Goal: Obtain resource: Download file/media

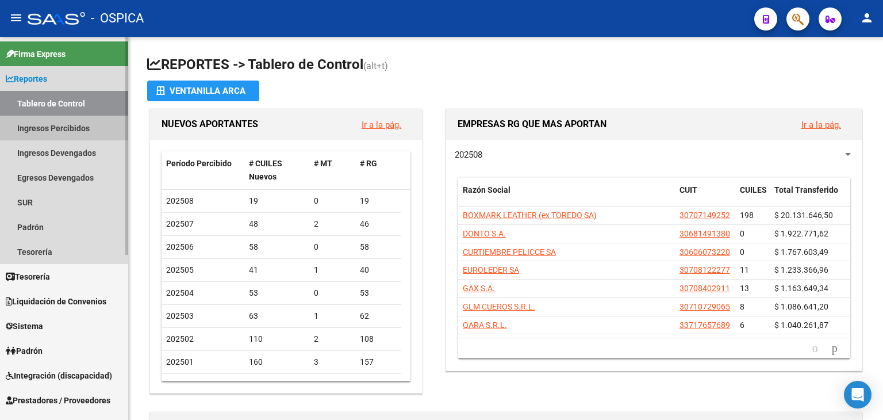
click at [67, 134] on link "Ingresos Percibidos" at bounding box center [64, 128] width 128 height 25
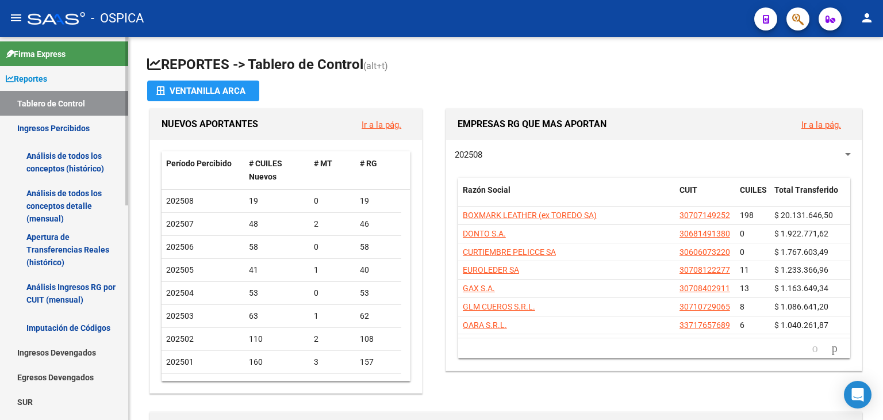
click at [67, 201] on link "Análisis de todos los conceptos detalle (mensual)" at bounding box center [64, 206] width 128 height 44
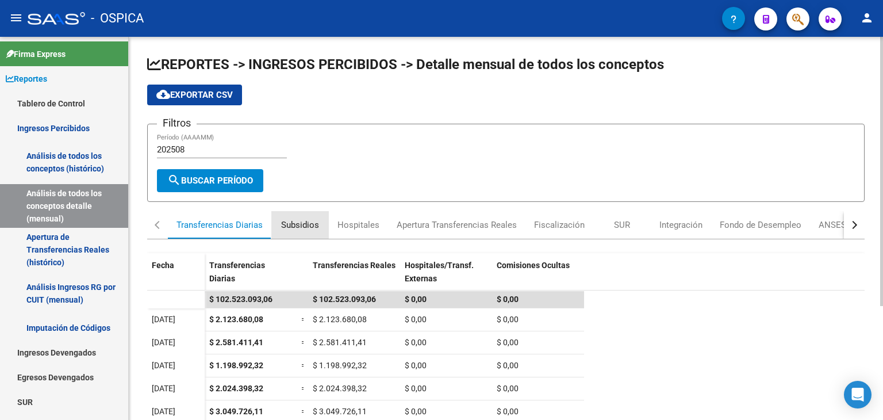
click at [299, 222] on div "Subsidios" at bounding box center [300, 224] width 38 height 13
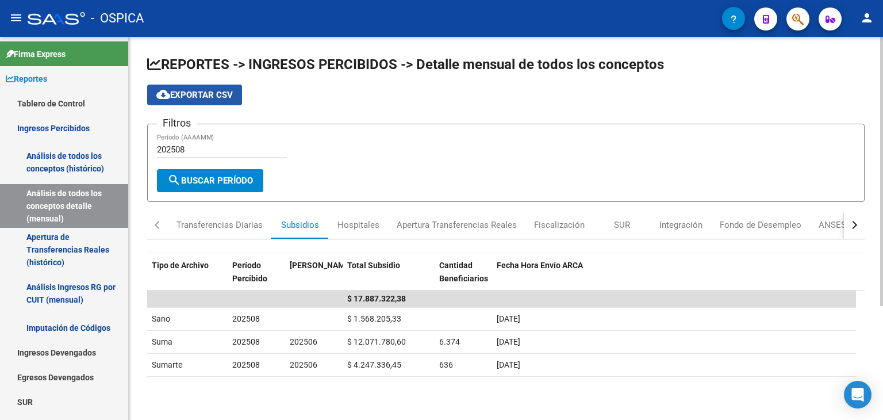
click at [204, 102] on button "cloud_download Exportar CSV" at bounding box center [194, 94] width 95 height 21
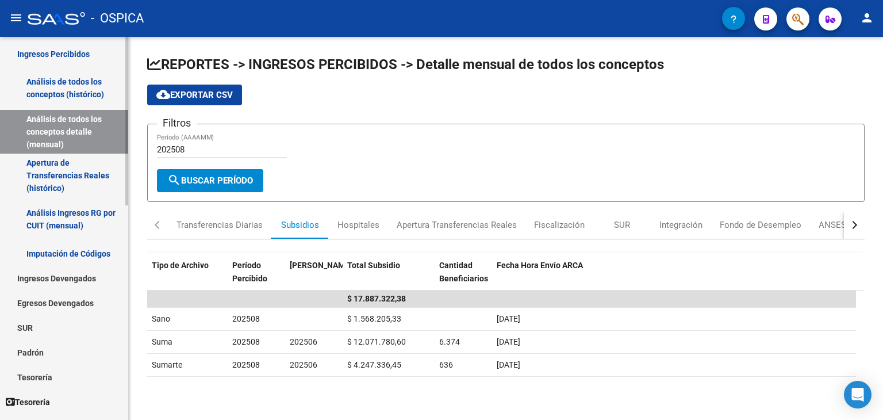
scroll to position [193, 0]
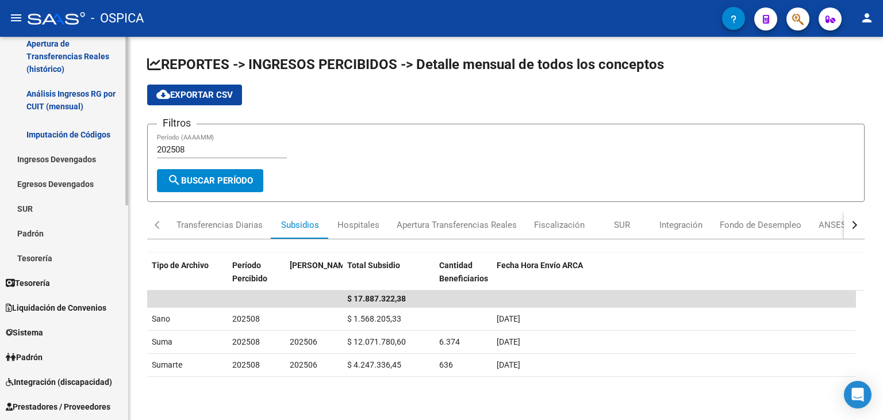
click at [95, 216] on div "Firma Express Reportes Tablero de Control Ingresos Percibidos Análisis de todos…" at bounding box center [65, 279] width 131 height 871
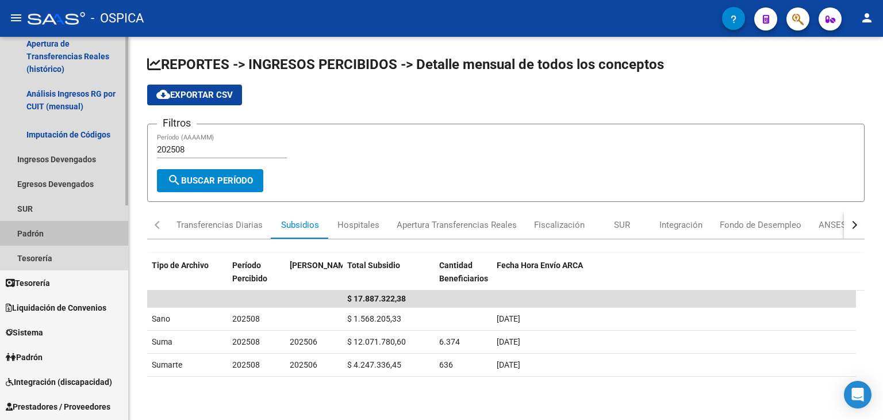
click at [84, 233] on link "Padrón" at bounding box center [64, 233] width 128 height 25
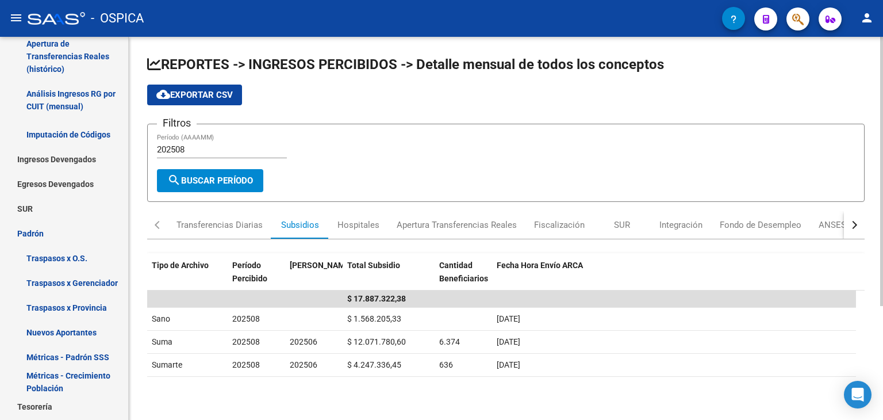
drag, startPoint x: 129, startPoint y: 212, endPoint x: 132, endPoint y: 236, distance: 24.9
click at [132, 236] on div "REPORTES -> INGRESOS PERCIBIDOS -> Detalle mensual de todos los conceptos cloud…" at bounding box center [506, 310] width 754 height 547
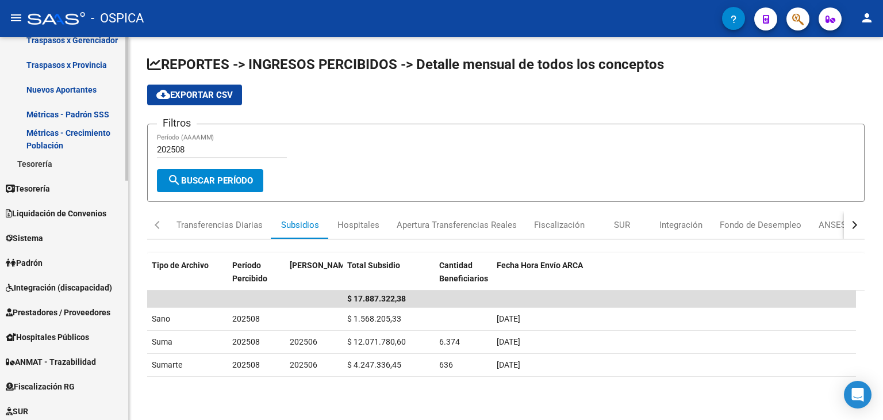
scroll to position [445, 0]
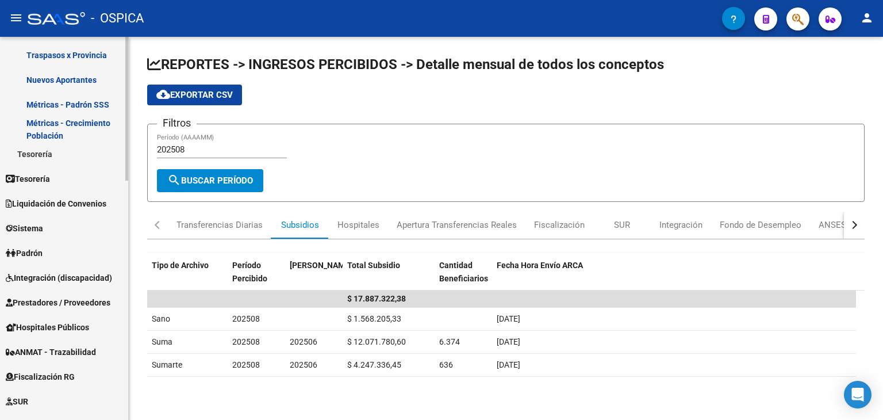
click at [132, 327] on mat-sidenav-container "Firma Express Reportes Tablero de Control Ingresos Percibidos Análisis de todos…" at bounding box center [441, 228] width 883 height 383
click at [78, 254] on link "Padrón" at bounding box center [64, 252] width 128 height 25
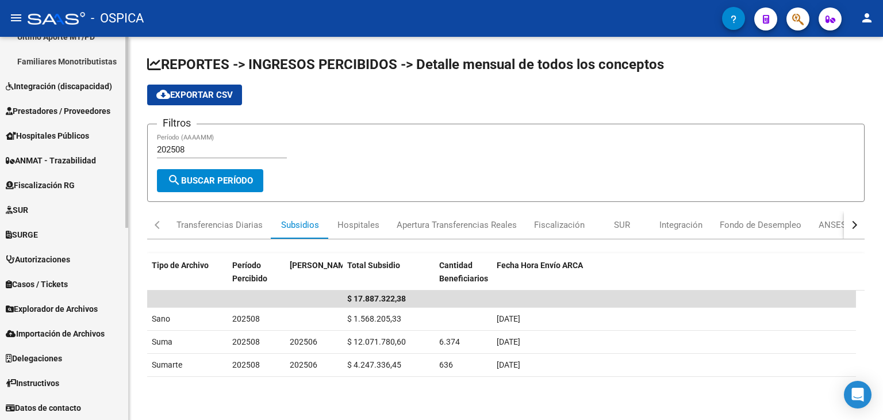
scroll to position [363, 0]
drag, startPoint x: 130, startPoint y: 305, endPoint x: 133, endPoint y: 345, distance: 40.3
click at [133, 345] on div "REPORTES -> INGRESOS PERCIBIDOS -> Detalle mensual de todos los conceptos cloud…" at bounding box center [506, 310] width 754 height 547
click at [90, 310] on span "Explorador de Archivos" at bounding box center [52, 308] width 92 height 13
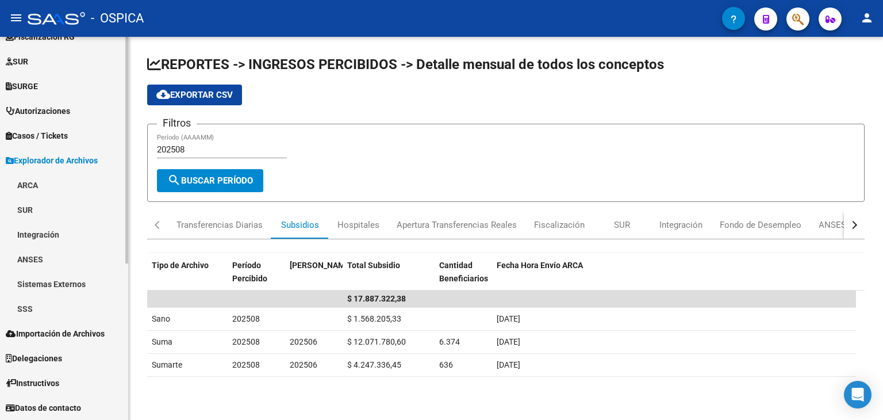
scroll to position [264, 0]
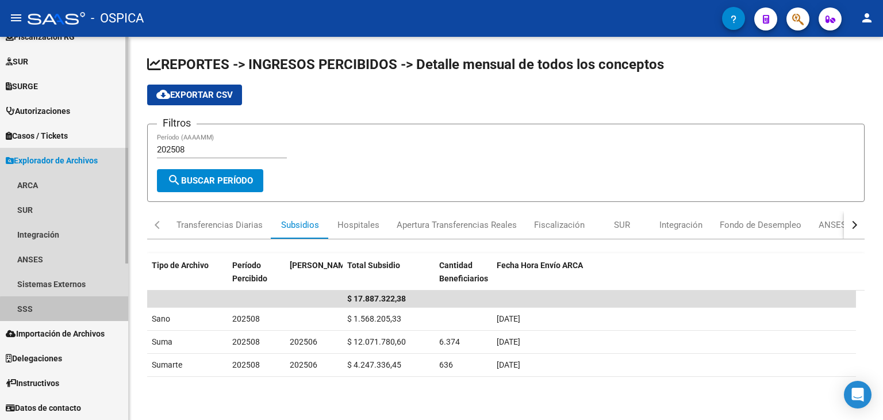
click at [90, 310] on link "SSS" at bounding box center [64, 308] width 128 height 25
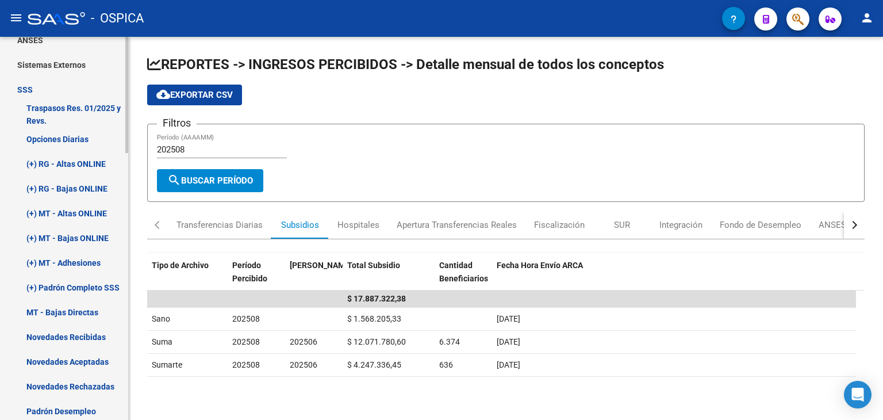
scroll to position [510, 0]
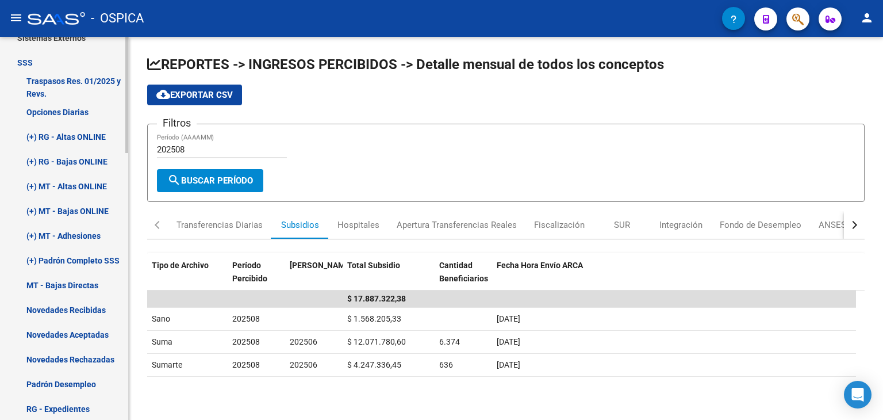
click at [139, 293] on mat-sidenav-container "Firma Express Reportes Tablero de Control Ingresos Percibidos Análisis de todos…" at bounding box center [441, 228] width 883 height 383
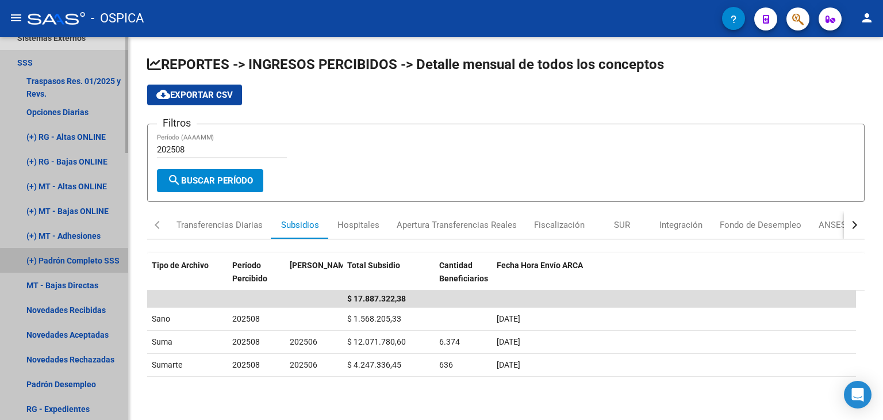
click at [101, 262] on link "(+) Padrón Completo SSS" at bounding box center [64, 260] width 128 height 25
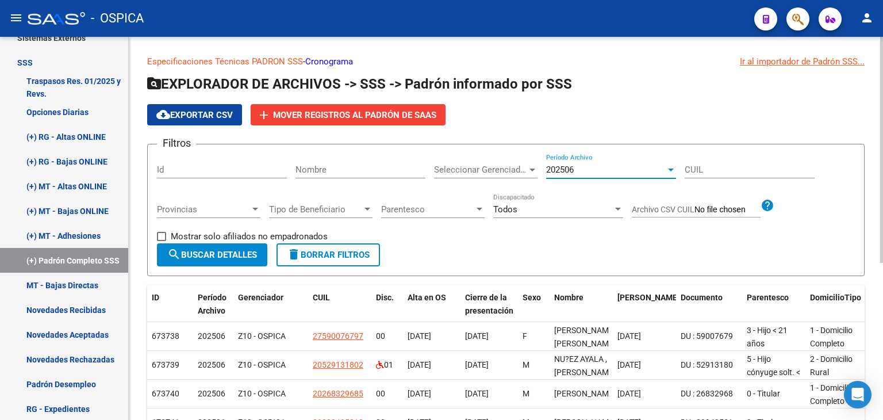
click at [672, 170] on div at bounding box center [671, 169] width 6 height 3
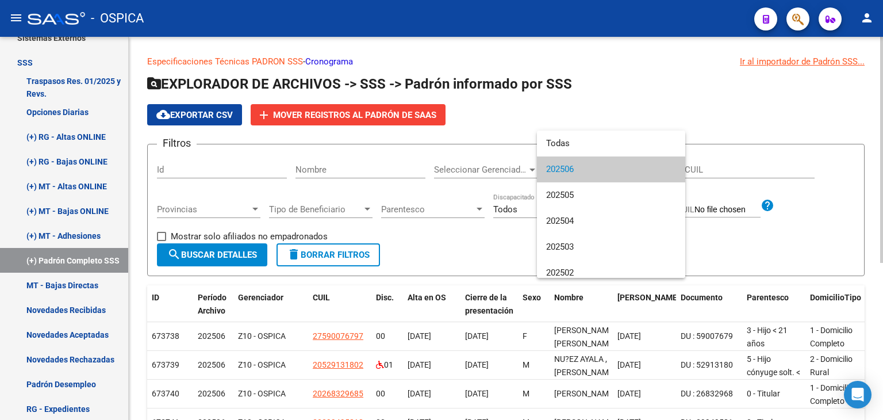
click at [672, 170] on mat-option "202506" at bounding box center [611, 169] width 148 height 26
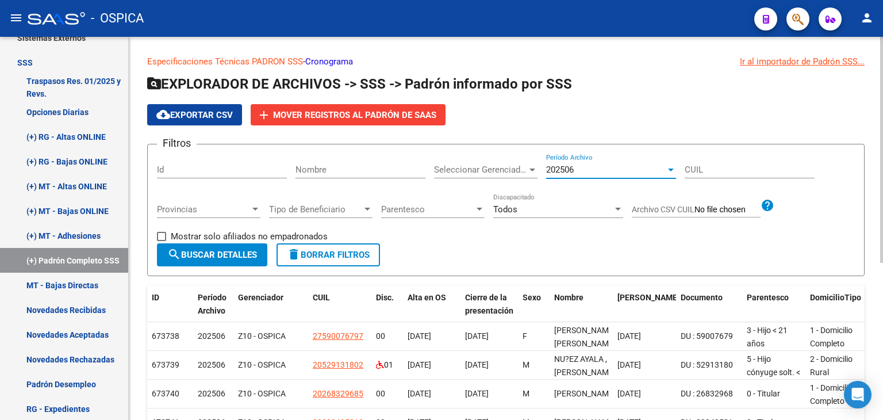
click at [199, 119] on span "cloud_download Exportar CSV" at bounding box center [194, 115] width 76 height 10
